Goal: Information Seeking & Learning: Check status

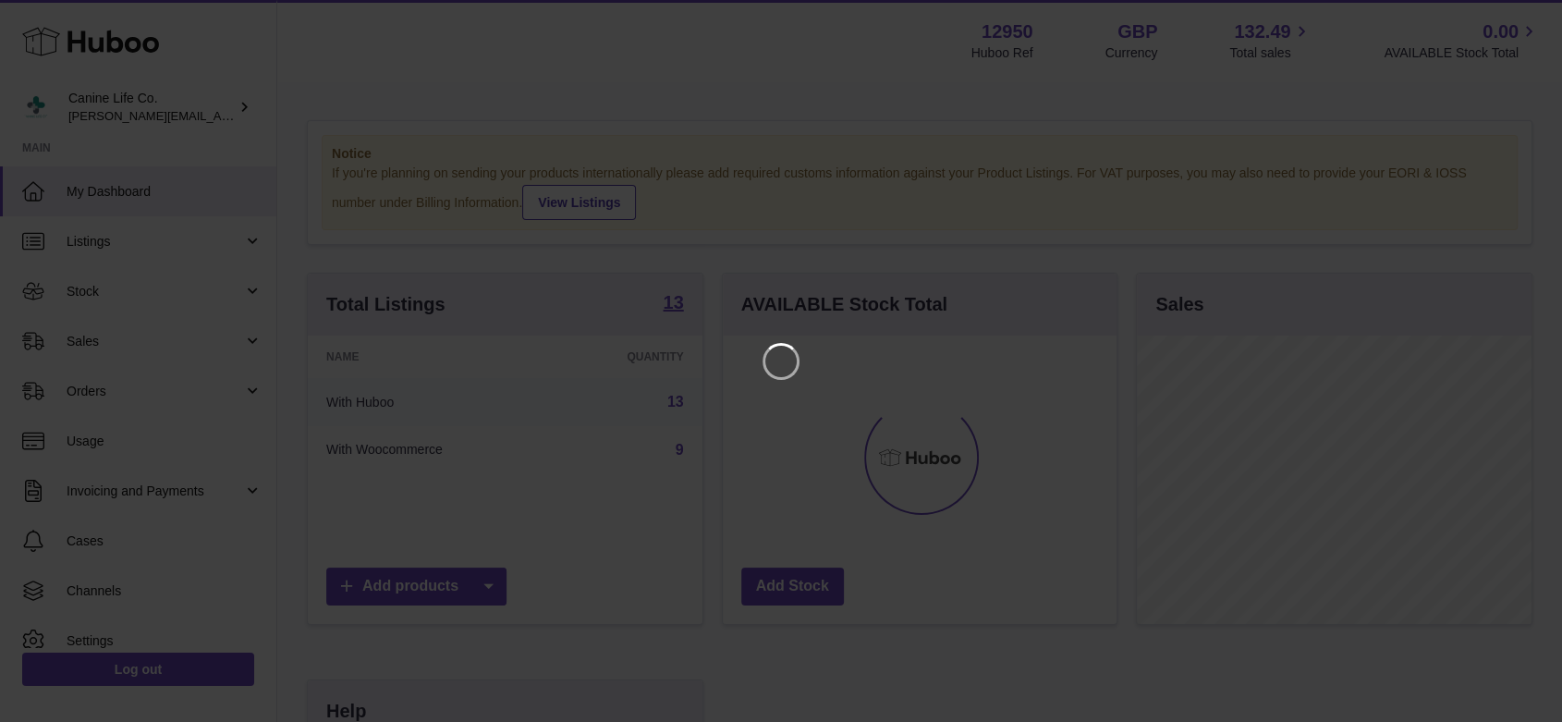
scroll to position [288, 399]
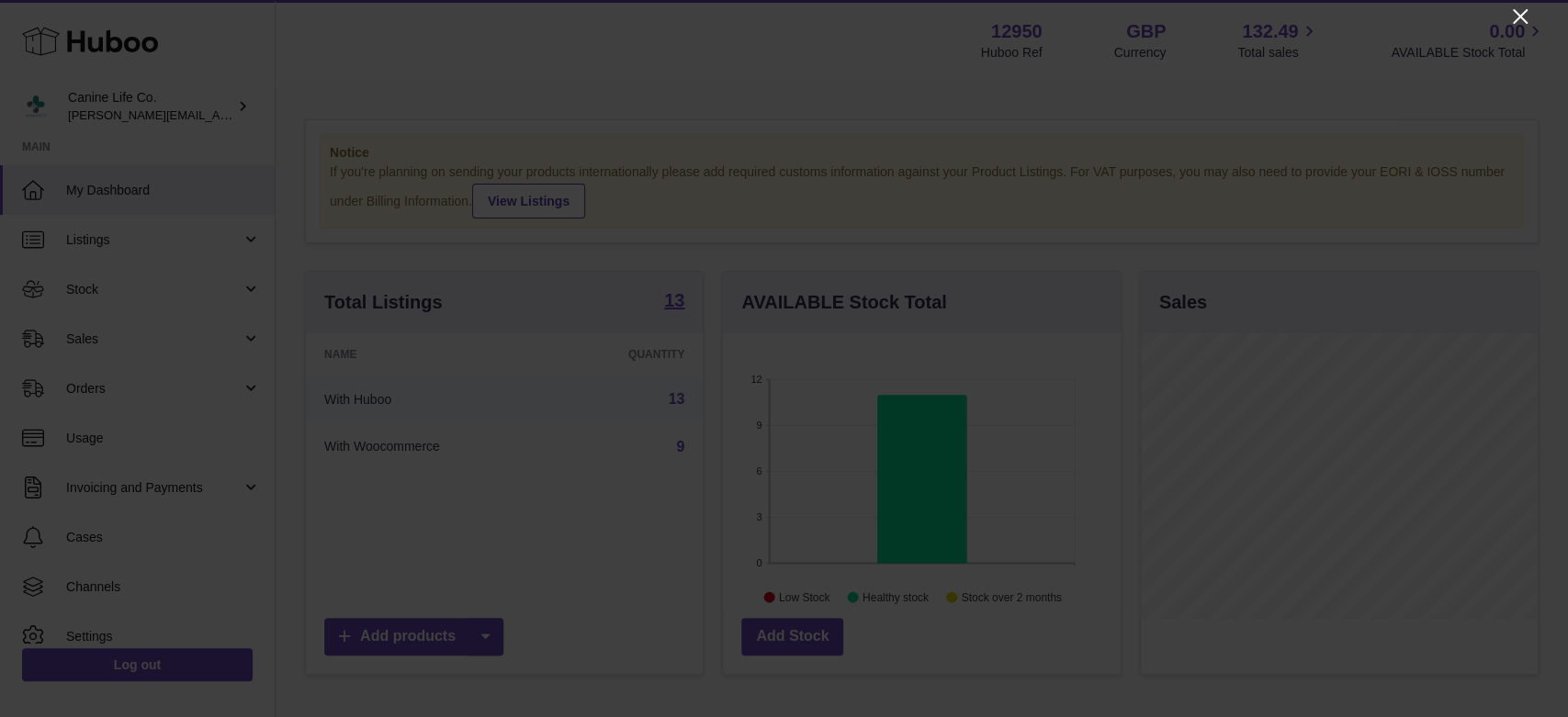
click at [1521, 19] on icon "Close" at bounding box center [1520, 17] width 22 height 22
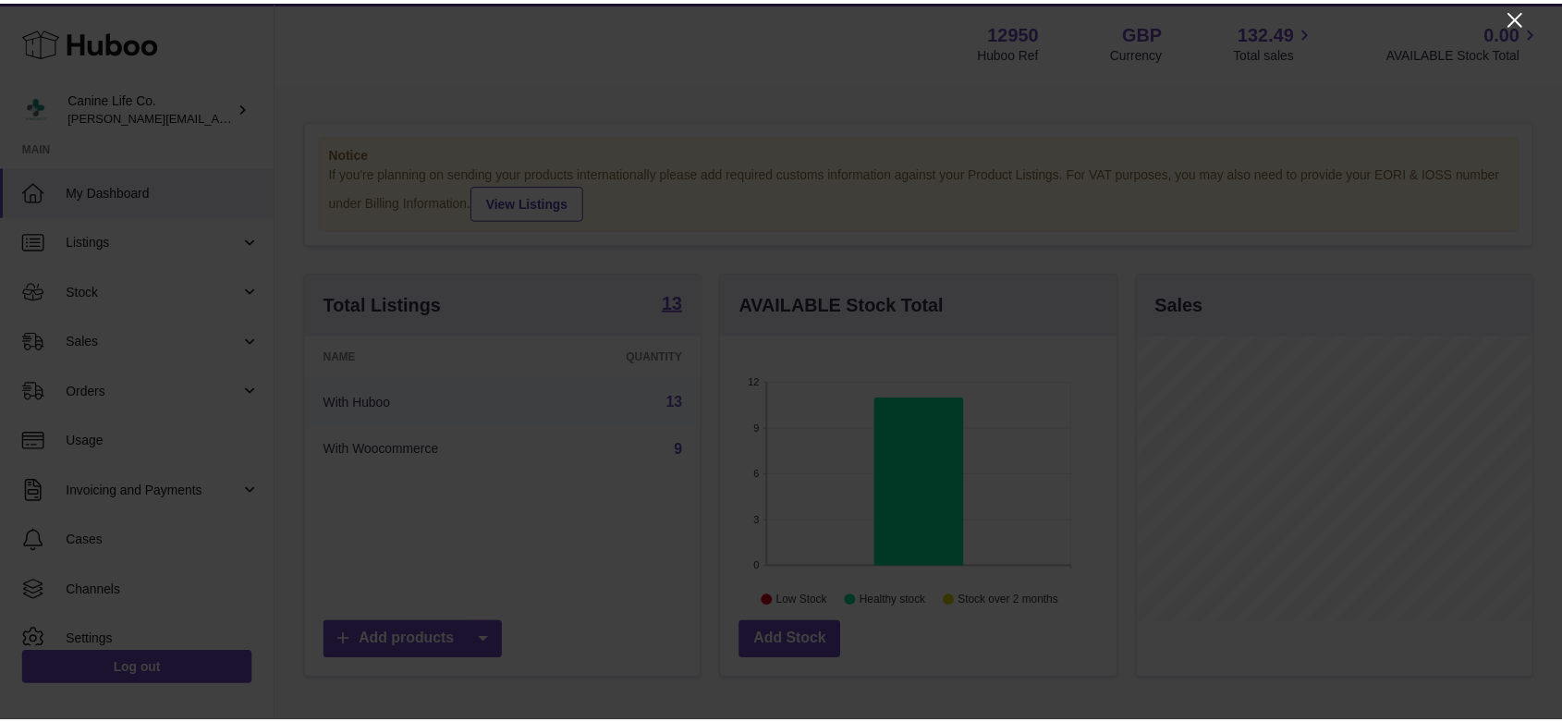
scroll to position [924002, 923896]
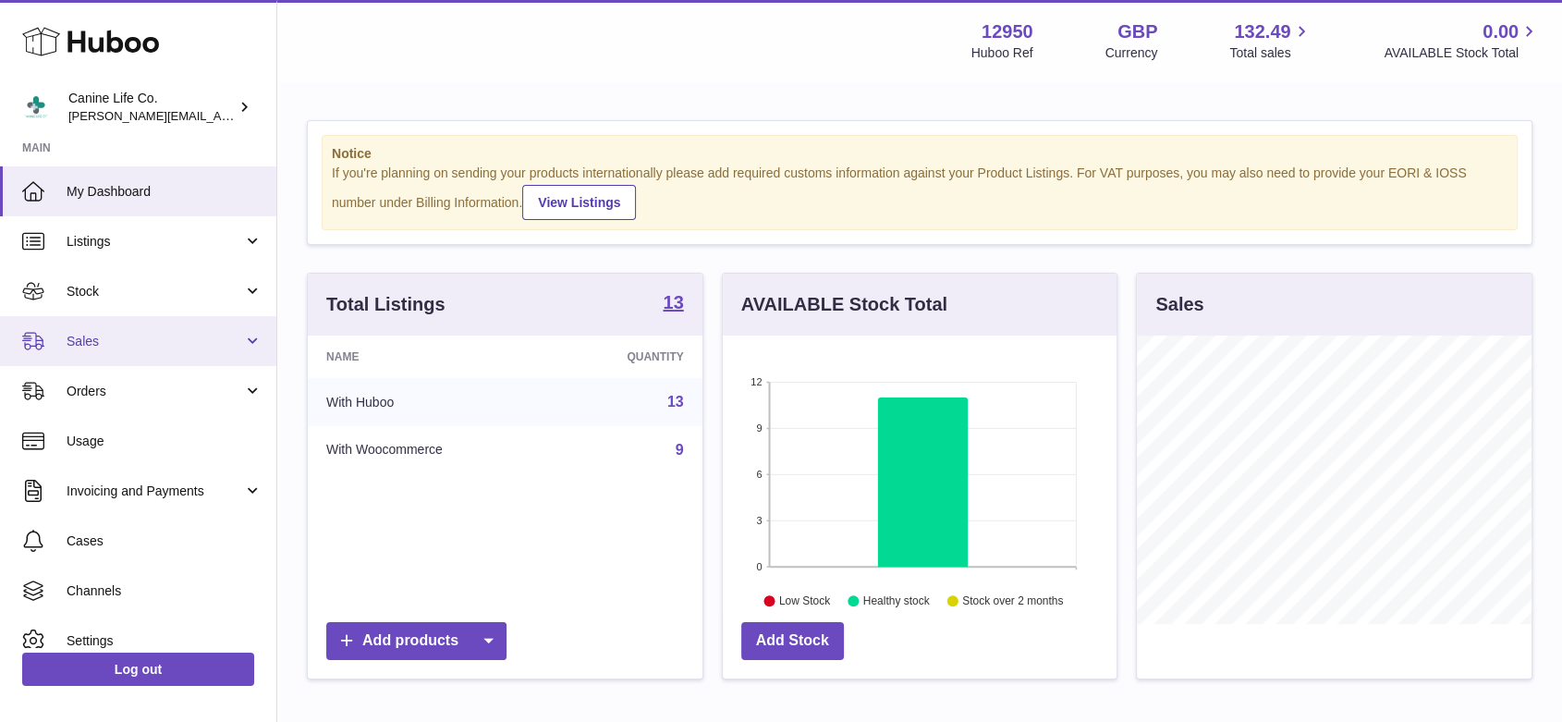
click at [94, 336] on span "Sales" at bounding box center [155, 342] width 177 height 18
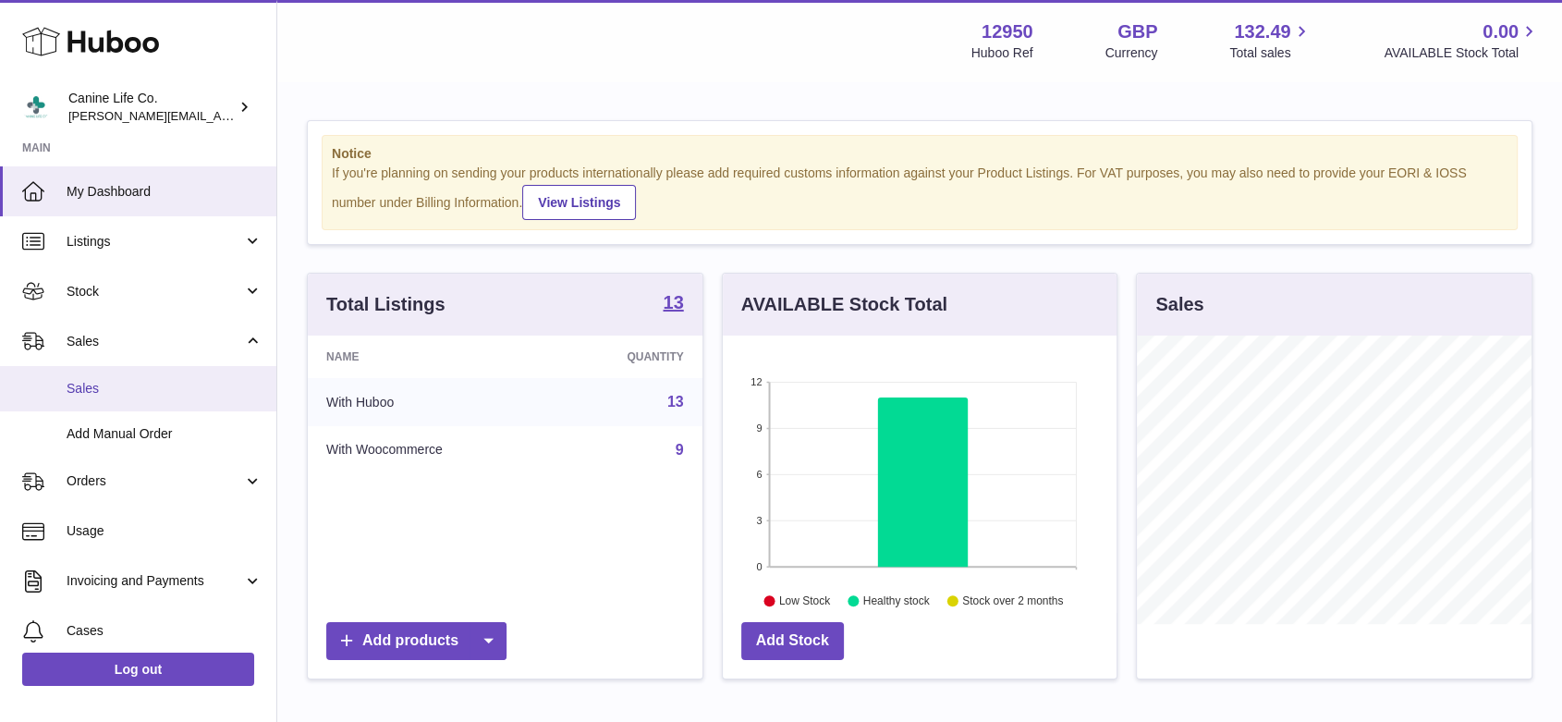
click at [84, 391] on span "Sales" at bounding box center [165, 389] width 196 height 18
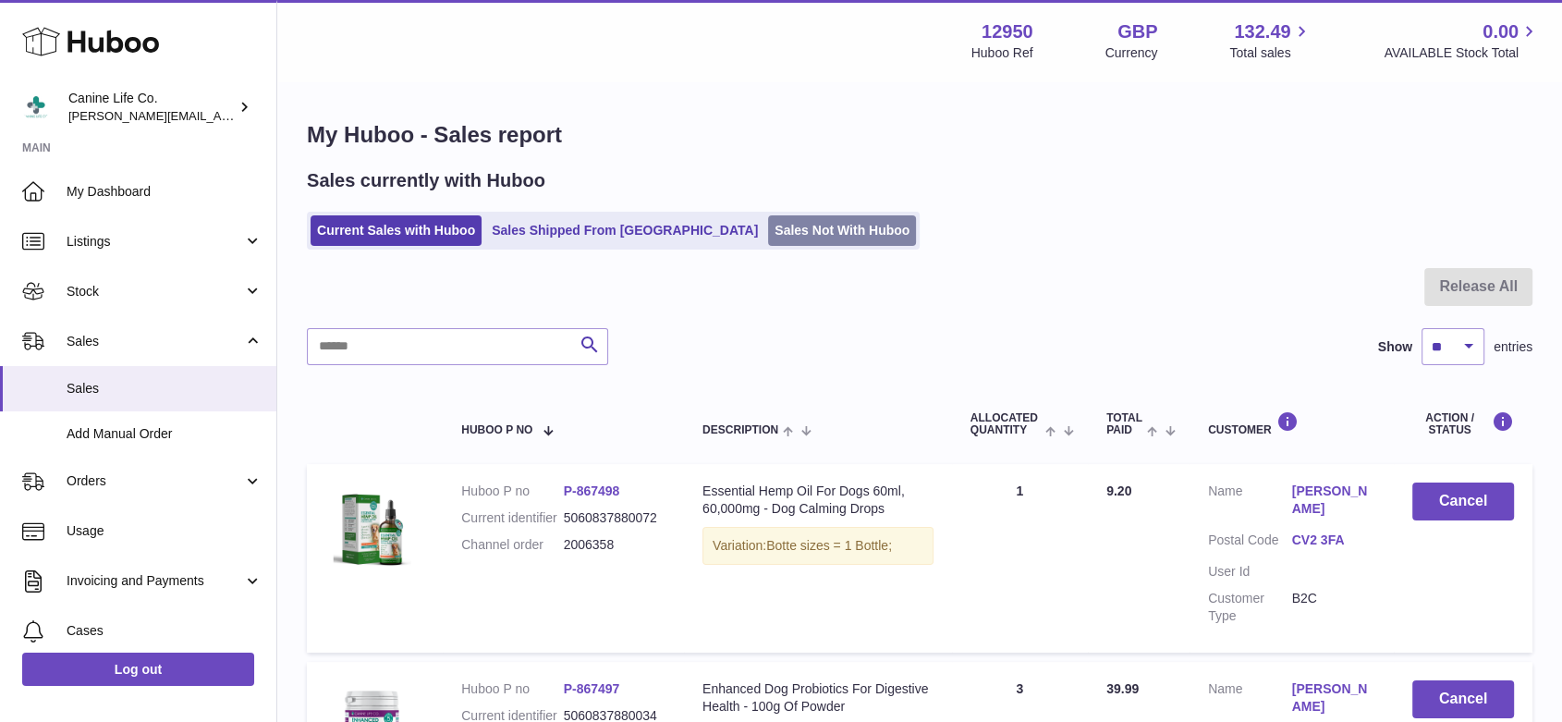
click at [783, 224] on link "Sales Not With Huboo" at bounding box center [842, 230] width 148 height 31
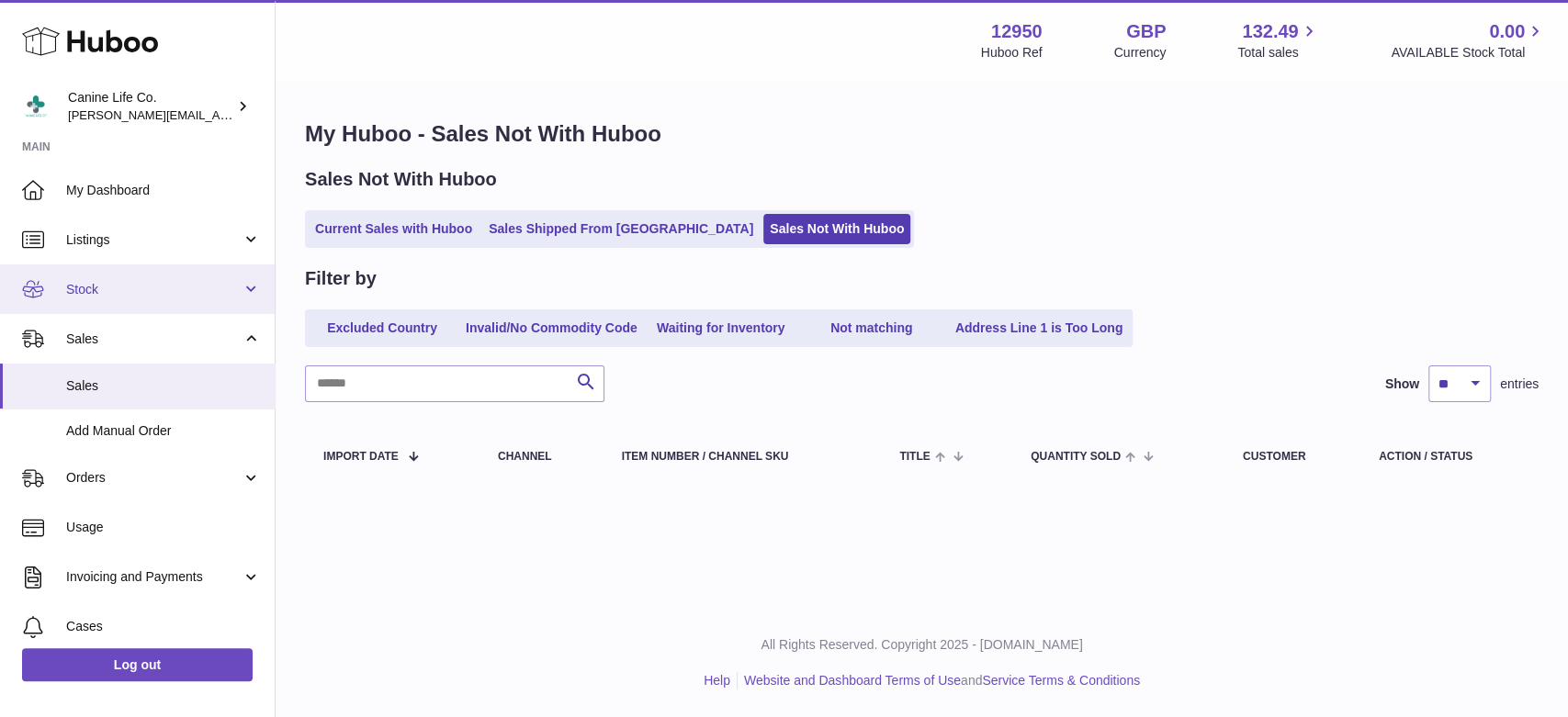
click at [164, 298] on link "Stock" at bounding box center [137, 289] width 274 height 50
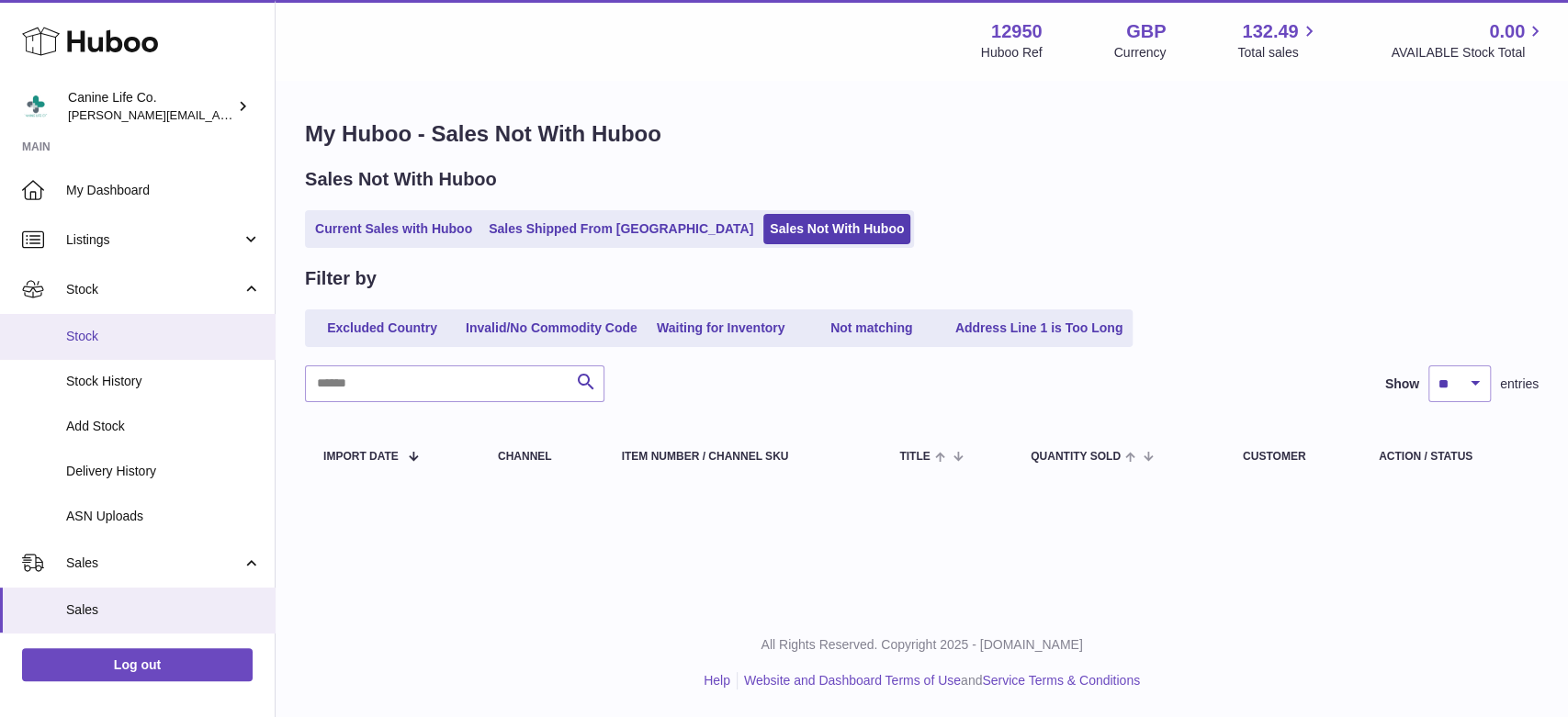
click at [158, 339] on span "Stock" at bounding box center [164, 337] width 195 height 18
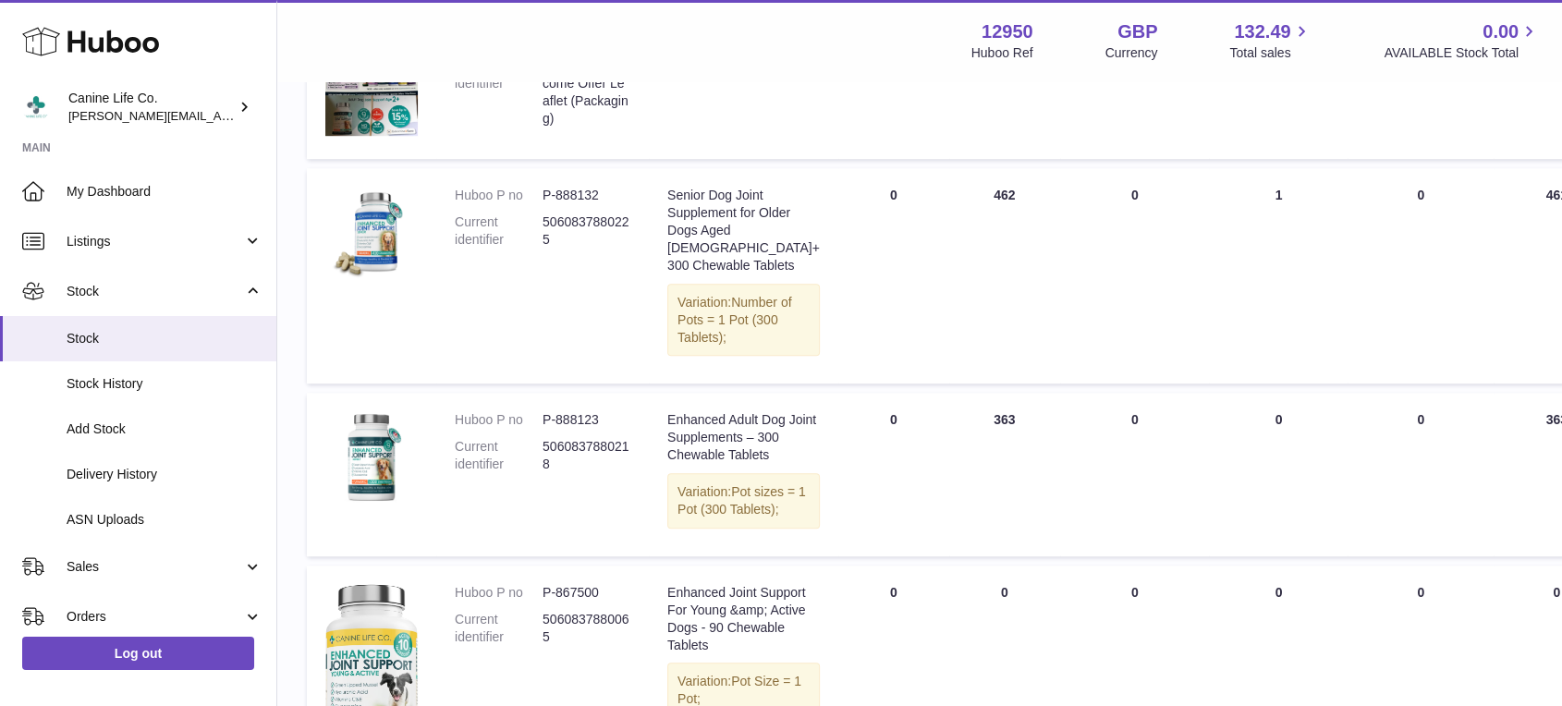
scroll to position [1232, 0]
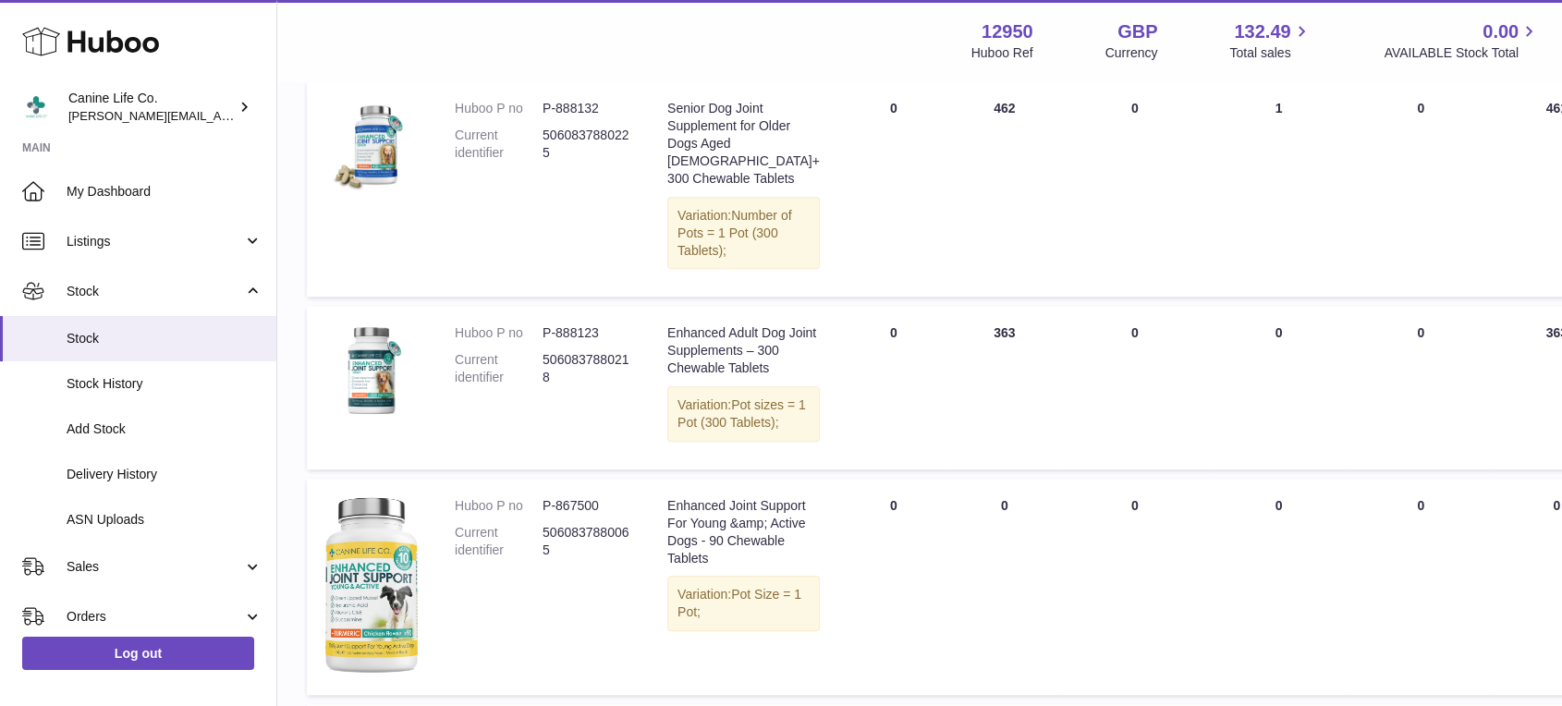
click at [949, 297] on td "ON HAND Total 462" at bounding box center [1004, 188] width 111 height 215
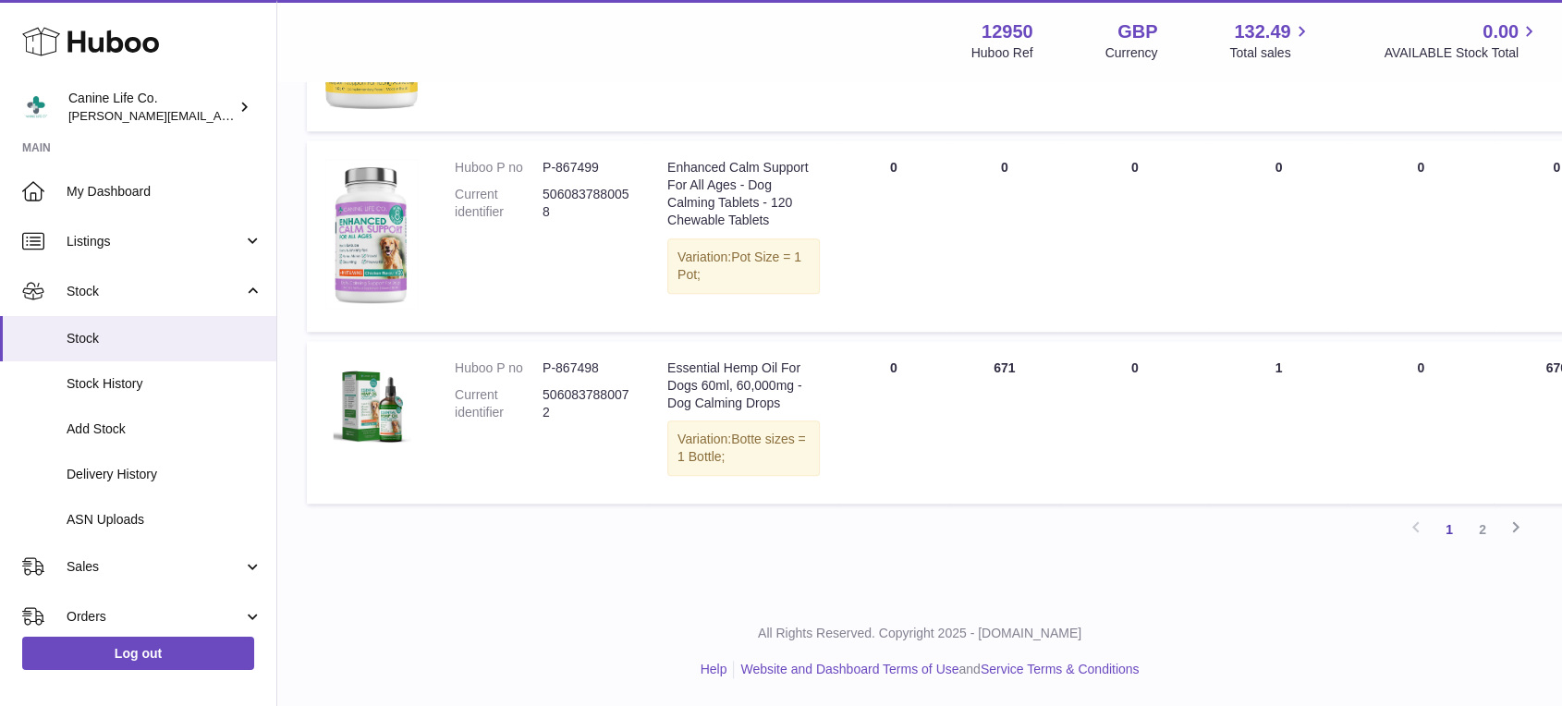
scroll to position [2189, 0]
click at [1481, 532] on link "2" at bounding box center [1482, 529] width 33 height 33
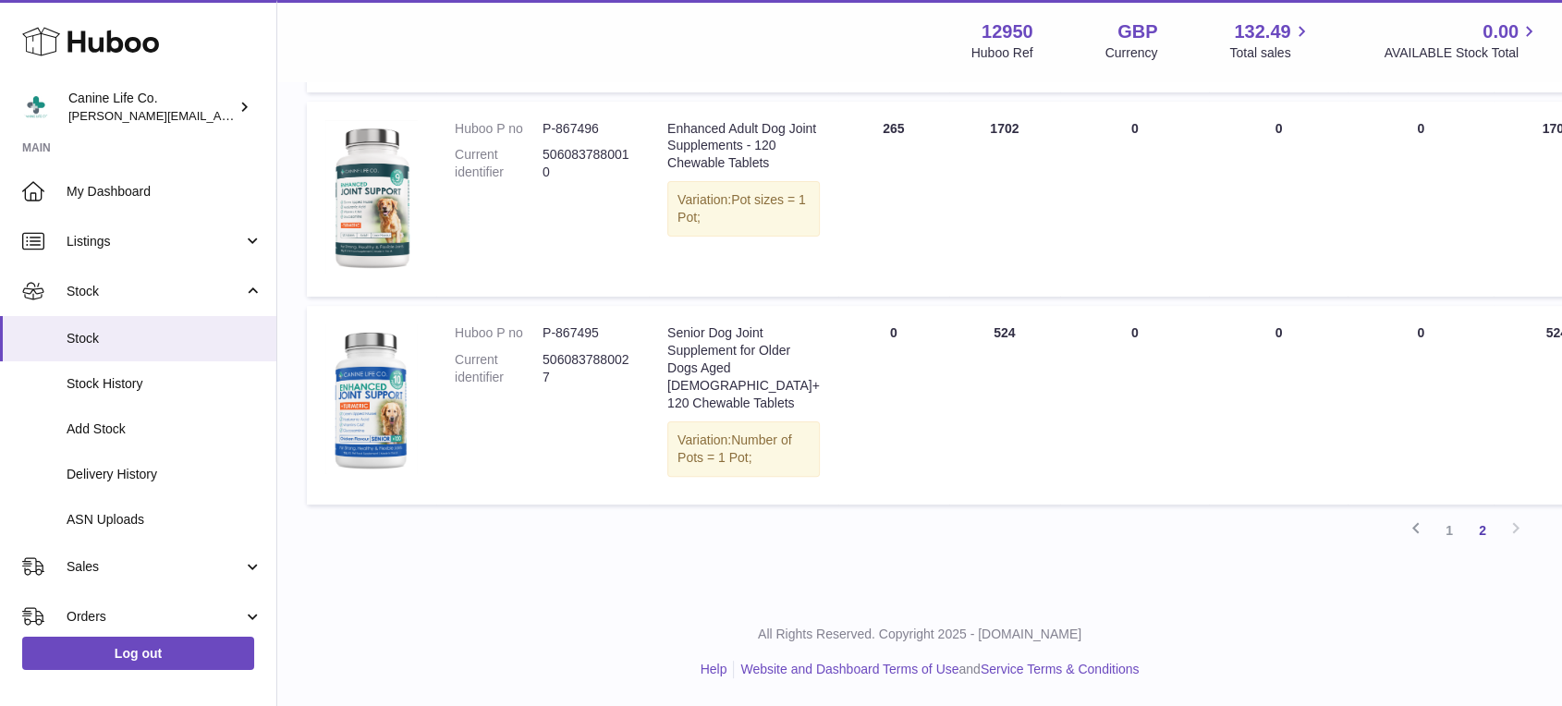
scroll to position [579, 0]
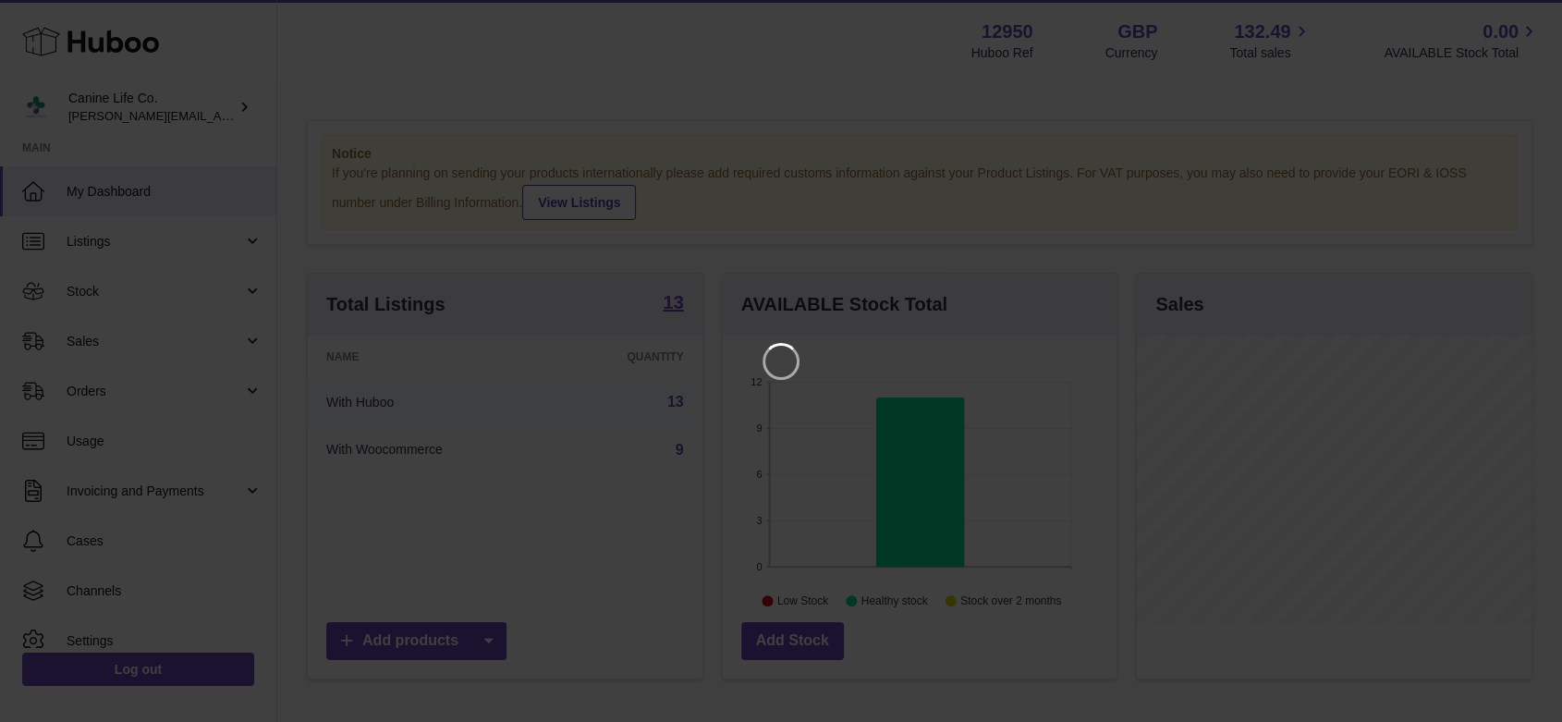
scroll to position [288, 399]
click at [1529, 16] on icon "Close" at bounding box center [1529, 16] width 15 height 15
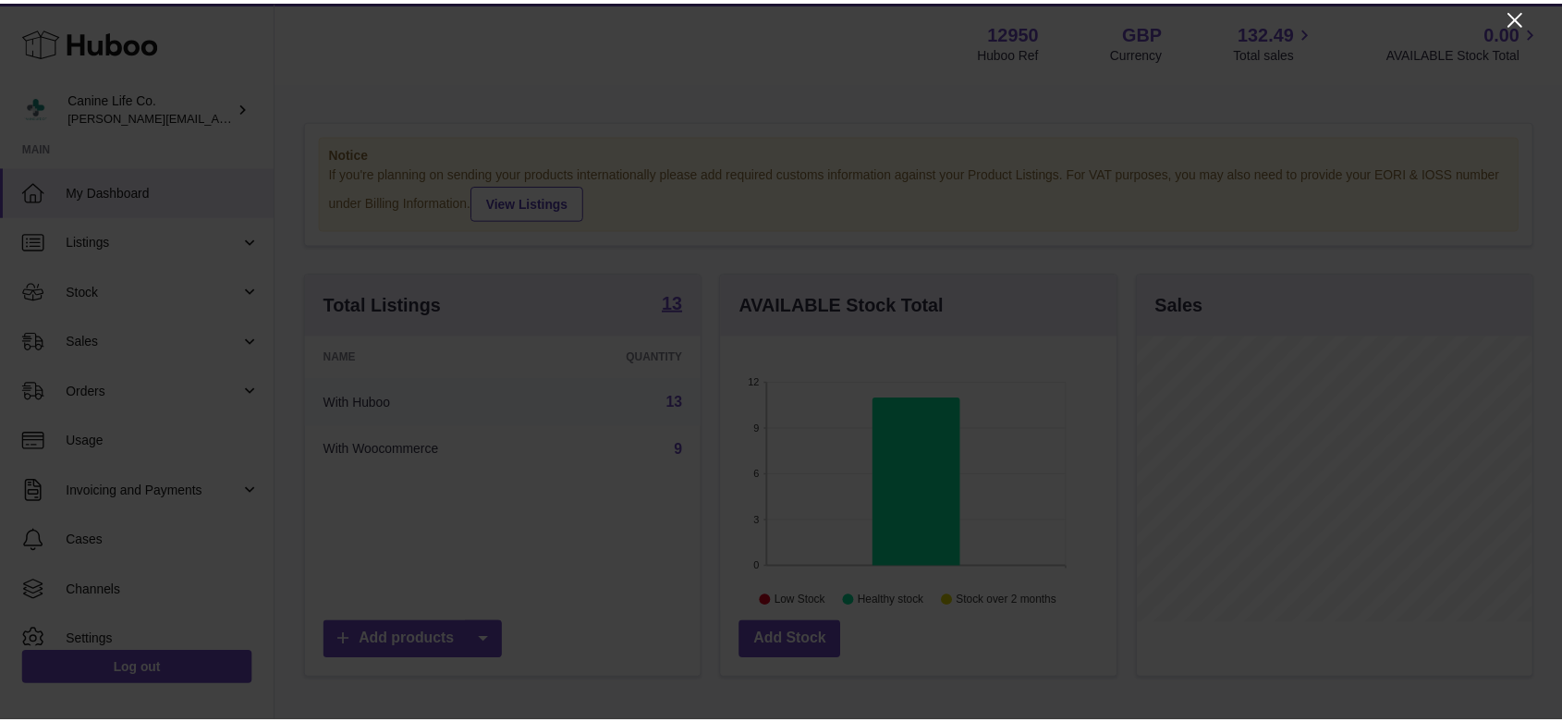
scroll to position [924002, 923896]
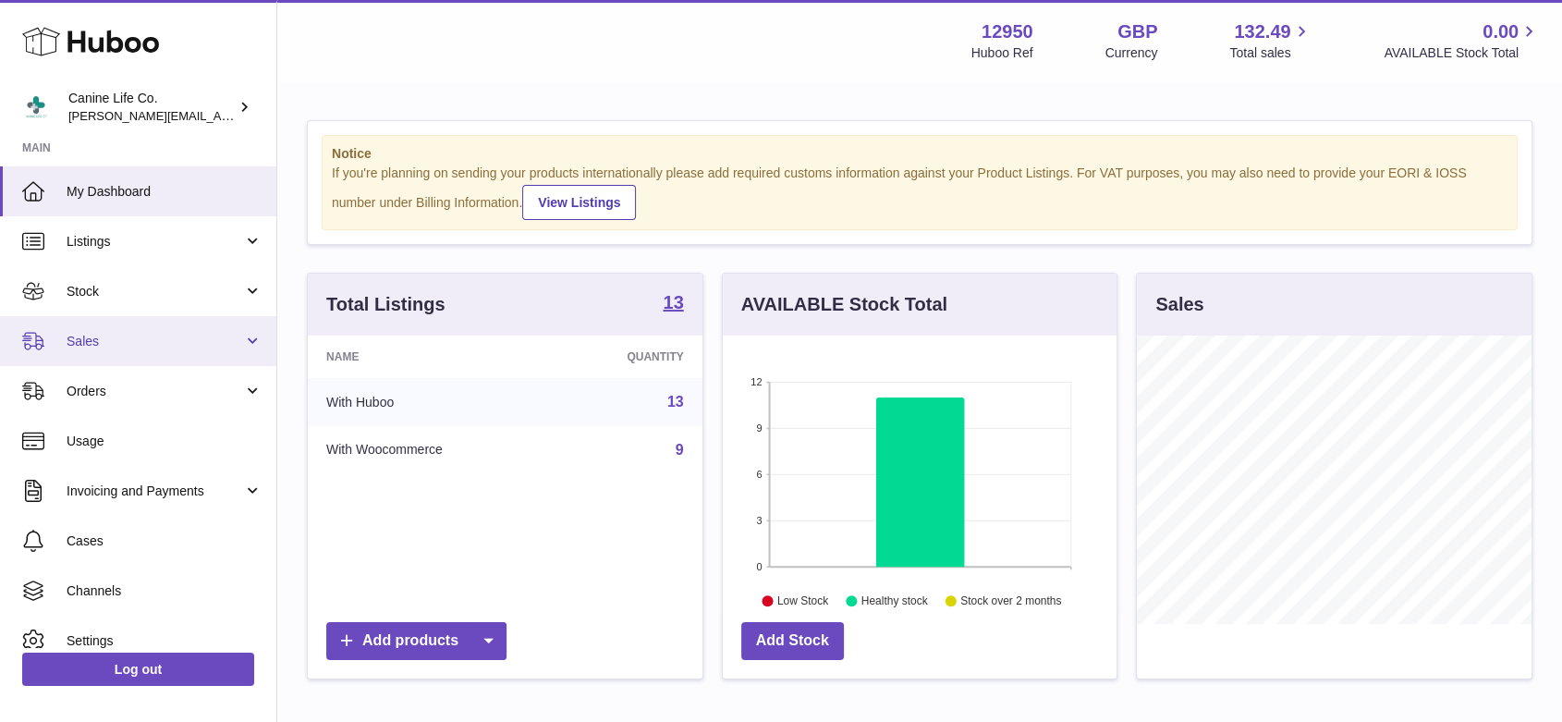
click at [126, 348] on span "Sales" at bounding box center [155, 342] width 177 height 18
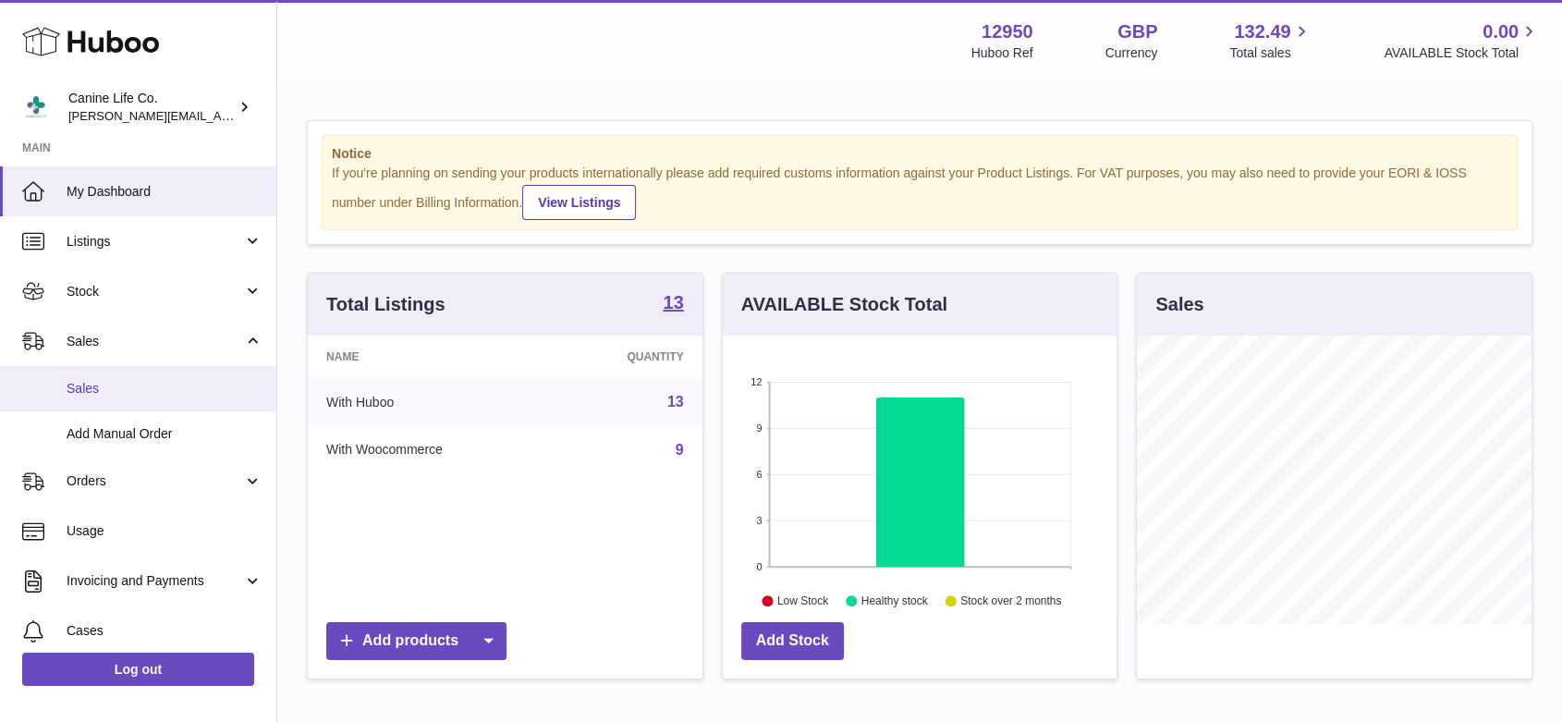
click at [125, 378] on link "Sales" at bounding box center [138, 388] width 276 height 45
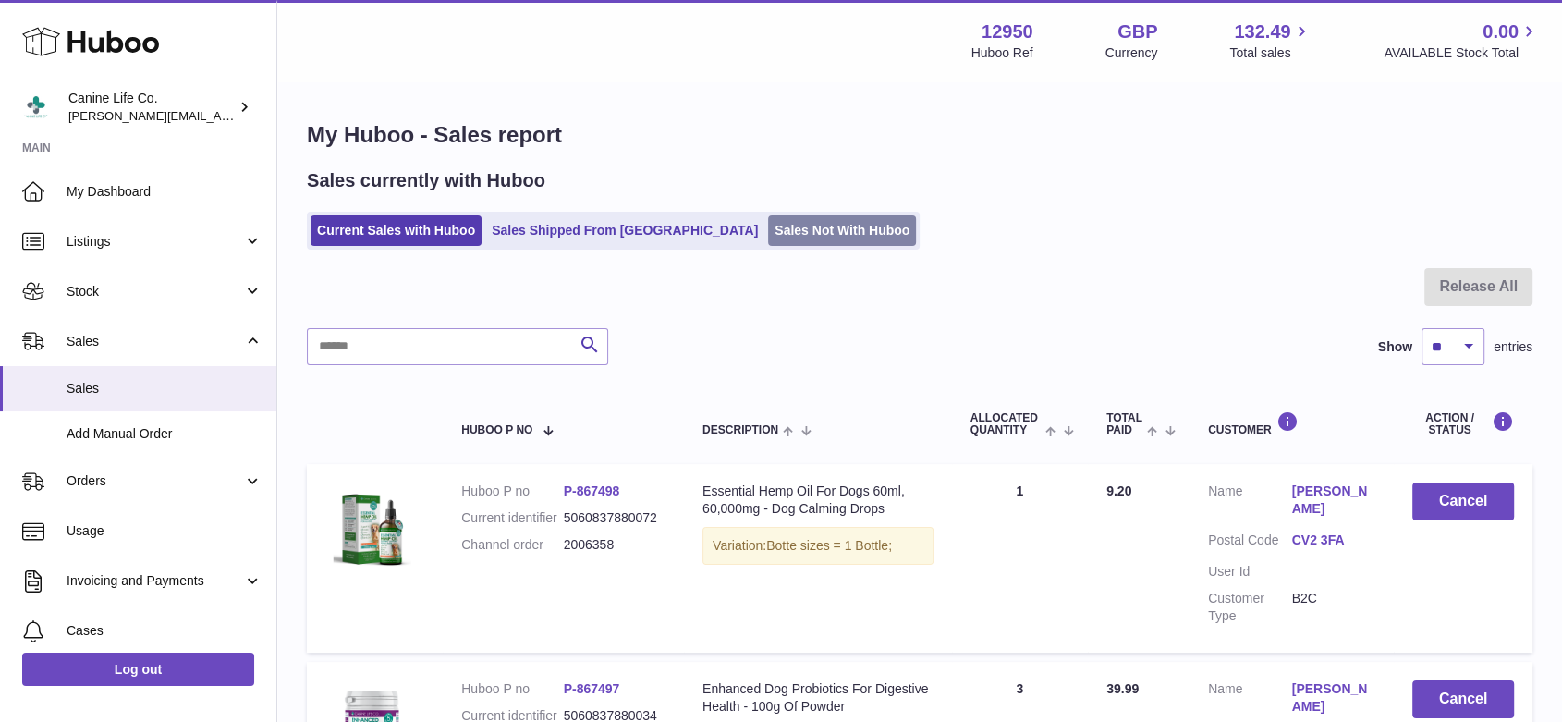
click at [768, 230] on link "Sales Not With Huboo" at bounding box center [842, 230] width 148 height 31
